Goal: Check status

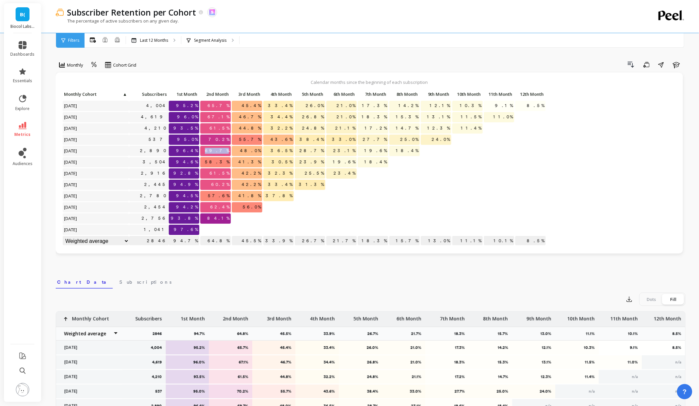
drag, startPoint x: 217, startPoint y: 150, endPoint x: 228, endPoint y: 151, distance: 11.6
click at [228, 151] on span "69.7%" at bounding box center [217, 151] width 27 height 10
drag, startPoint x: 218, startPoint y: 150, endPoint x: 238, endPoint y: 151, distance: 20.3
click at [238, 151] on div "Click to create an audience 4,004 95.2% 65.7% 45.4% 33.4% 26.0% 21.0% 17.3% 14.…" at bounding box center [304, 169] width 484 height 158
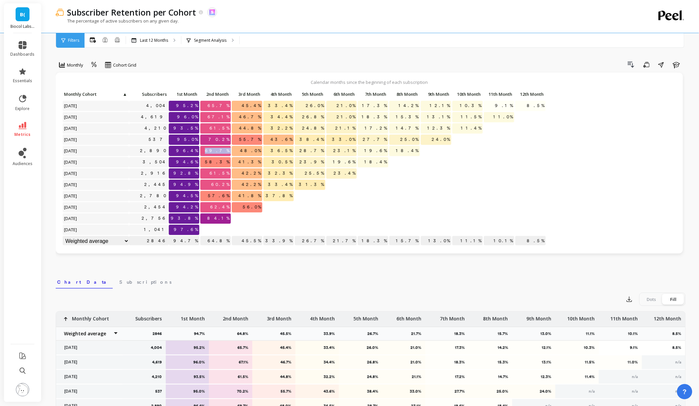
click at [222, 149] on span "69.7%" at bounding box center [217, 151] width 27 height 10
drag, startPoint x: 214, startPoint y: 151, endPoint x: 242, endPoint y: 151, distance: 27.5
click at [243, 151] on div "Click to create an audience 4,004 95.2% 65.7% 45.4% 33.4% 26.0% 21.0% 17.3% 14.…" at bounding box center [304, 169] width 484 height 158
click at [242, 151] on p "48.0%" at bounding box center [247, 151] width 31 height 10
drag, startPoint x: 220, startPoint y: 150, endPoint x: 258, endPoint y: 150, distance: 38.1
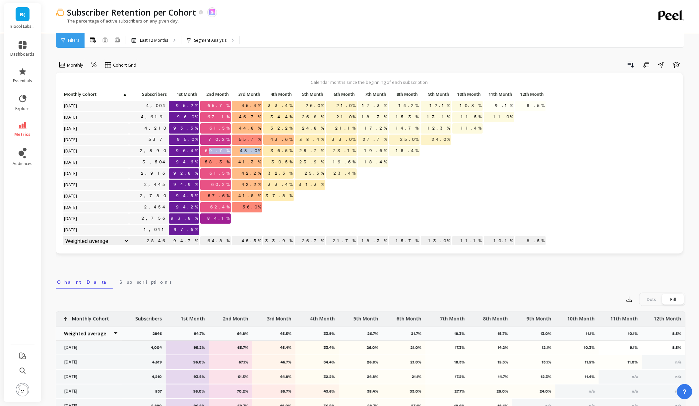
click at [259, 150] on div "Click to create an audience 4,004 95.2% 65.7% 45.4% 33.4% 26.0% 21.0% 17.3% 14.…" at bounding box center [304, 169] width 484 height 158
click at [258, 150] on span "48.0%" at bounding box center [251, 151] width 24 height 10
click at [158, 40] on p "Last 12 Months" at bounding box center [154, 40] width 28 height 5
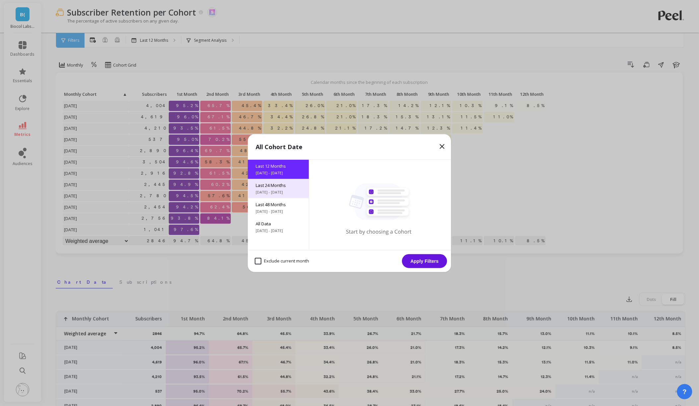
click at [281, 193] on span "[DATE] - [DATE]" at bounding box center [278, 192] width 45 height 5
click at [422, 262] on button "Apply Filters" at bounding box center [424, 261] width 45 height 14
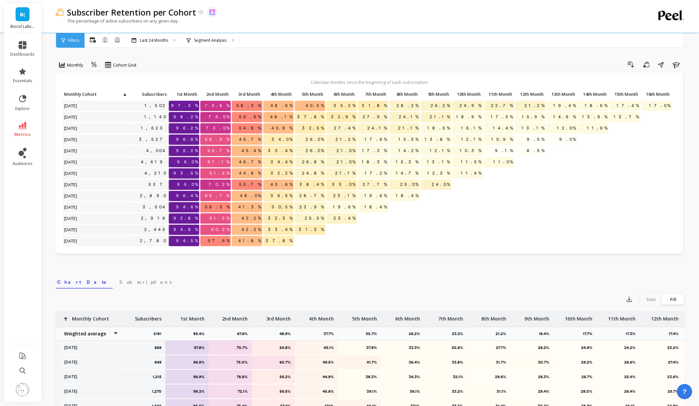
scroll to position [121, 0]
